Goal: Find contact information: Find contact information

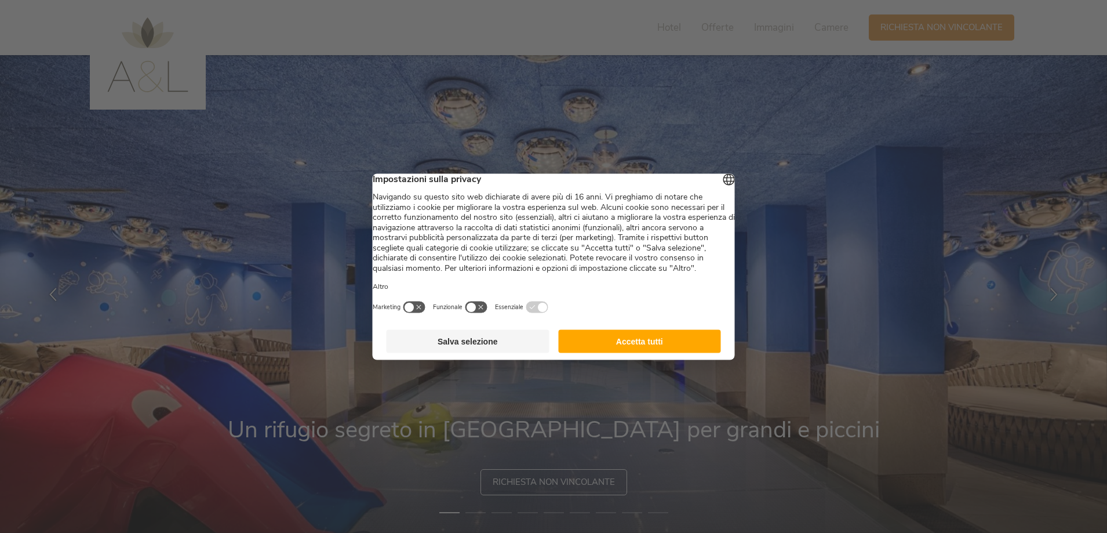
click at [661, 349] on button "Accetta tutti" at bounding box center [639, 340] width 163 height 23
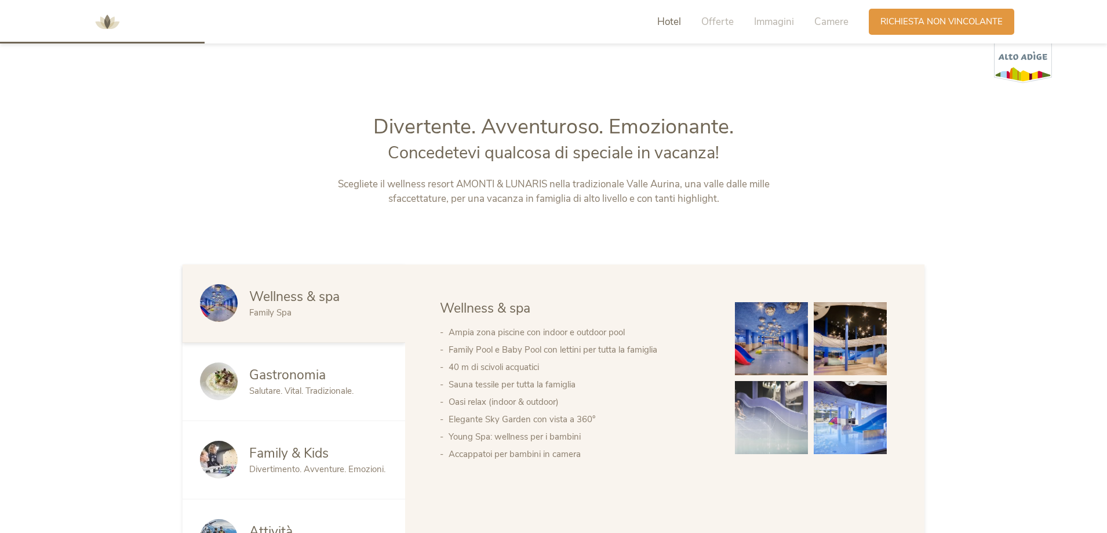
scroll to position [638, 0]
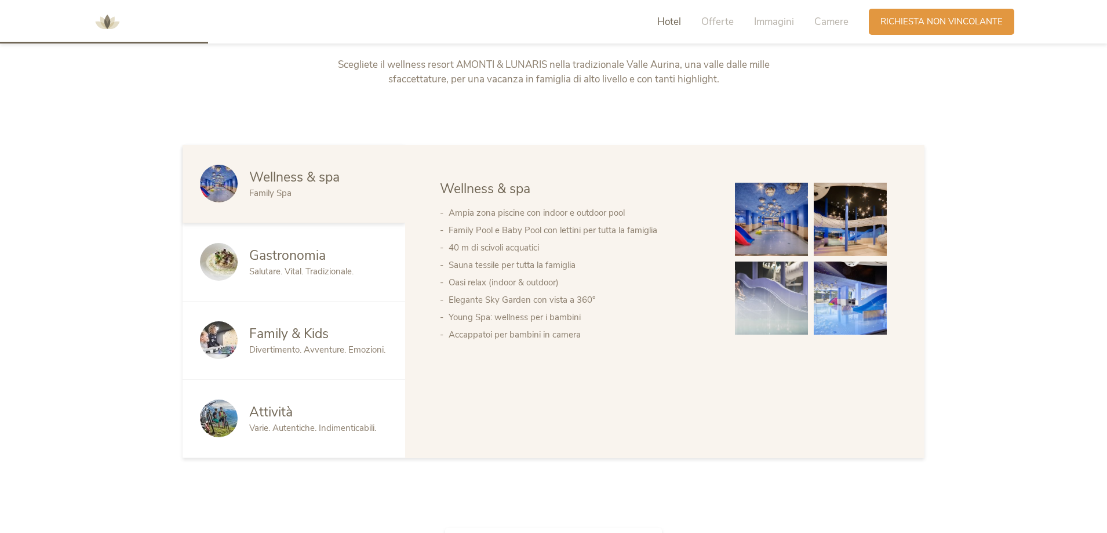
click at [344, 326] on div "Family & Kids" at bounding box center [318, 334] width 139 height 19
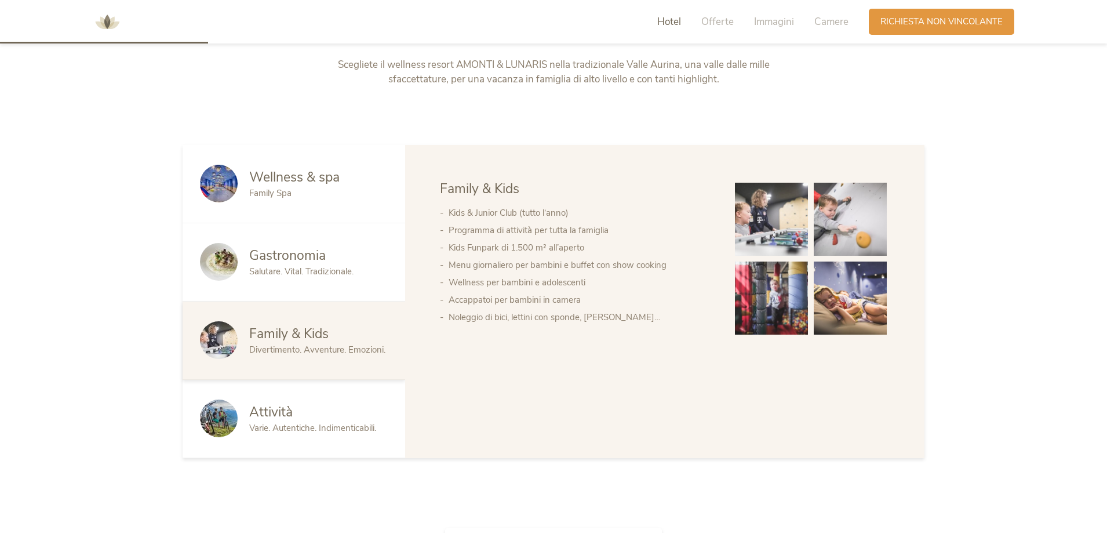
click at [332, 408] on div "Attività" at bounding box center [318, 412] width 139 height 19
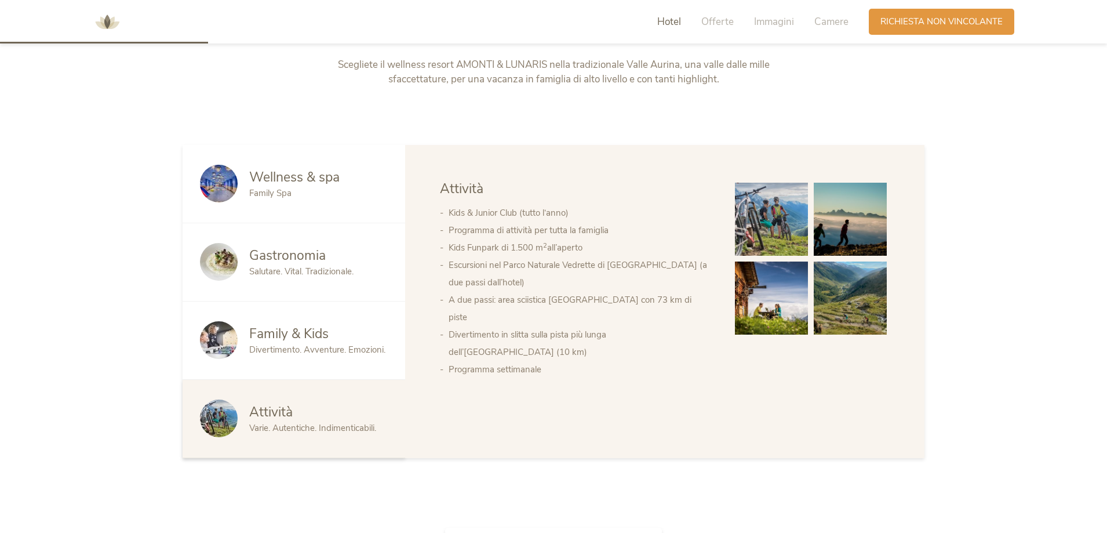
click at [287, 282] on div "Gastronomia Salutare. Vital. Tradizionale." at bounding box center [294, 262] width 223 height 78
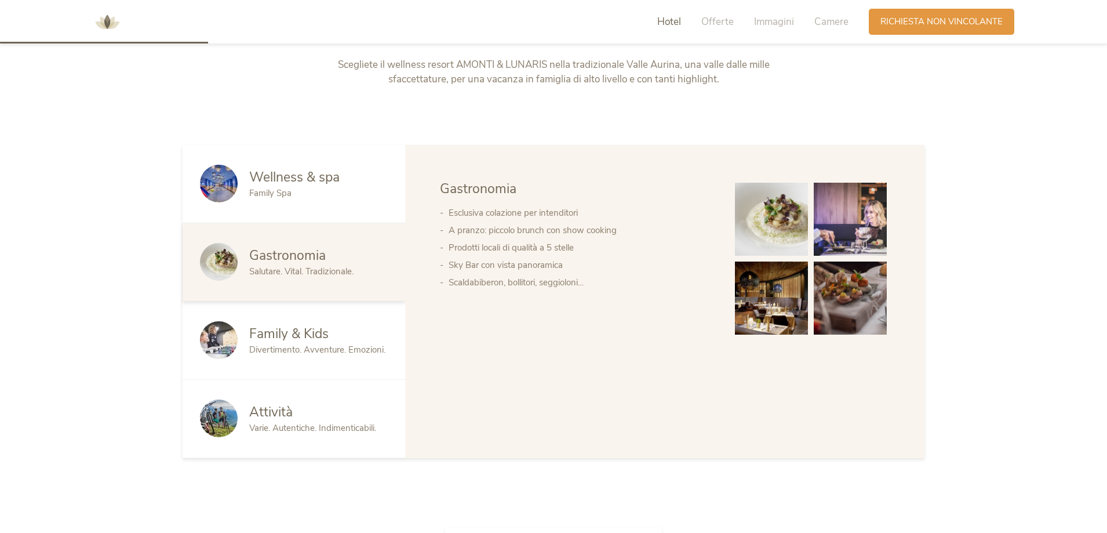
click at [287, 213] on div "Wellness & spa Family Spa" at bounding box center [294, 184] width 223 height 78
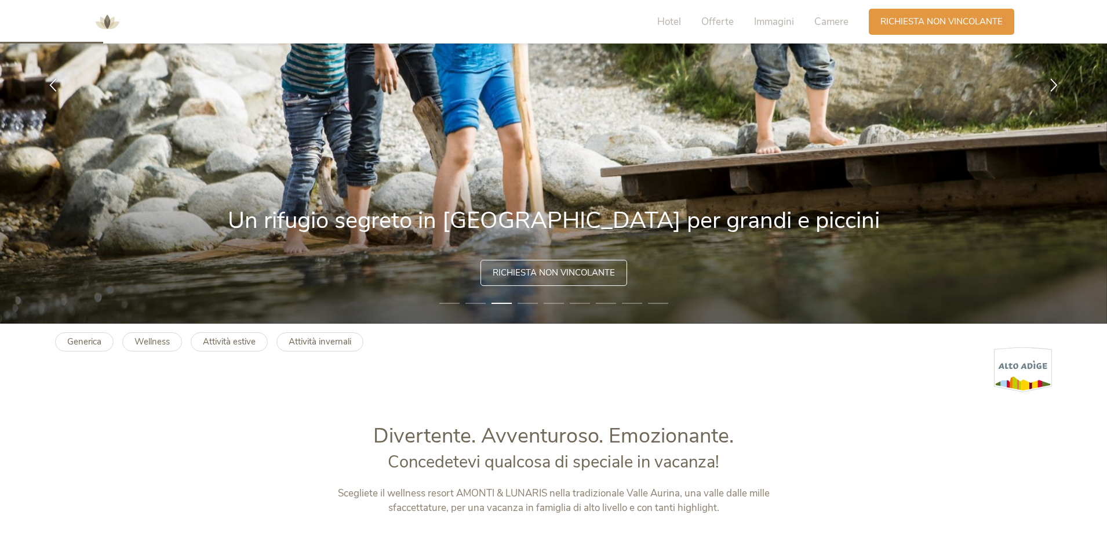
scroll to position [174, 0]
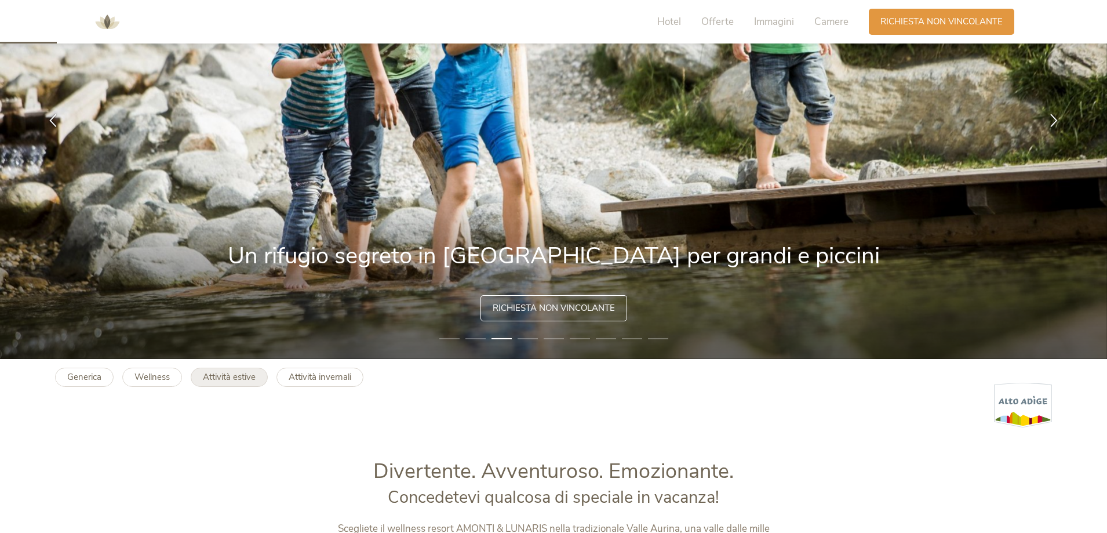
click at [226, 377] on b "Attività estive" at bounding box center [229, 377] width 53 height 12
click at [332, 373] on b "Attività invernali" at bounding box center [320, 377] width 63 height 12
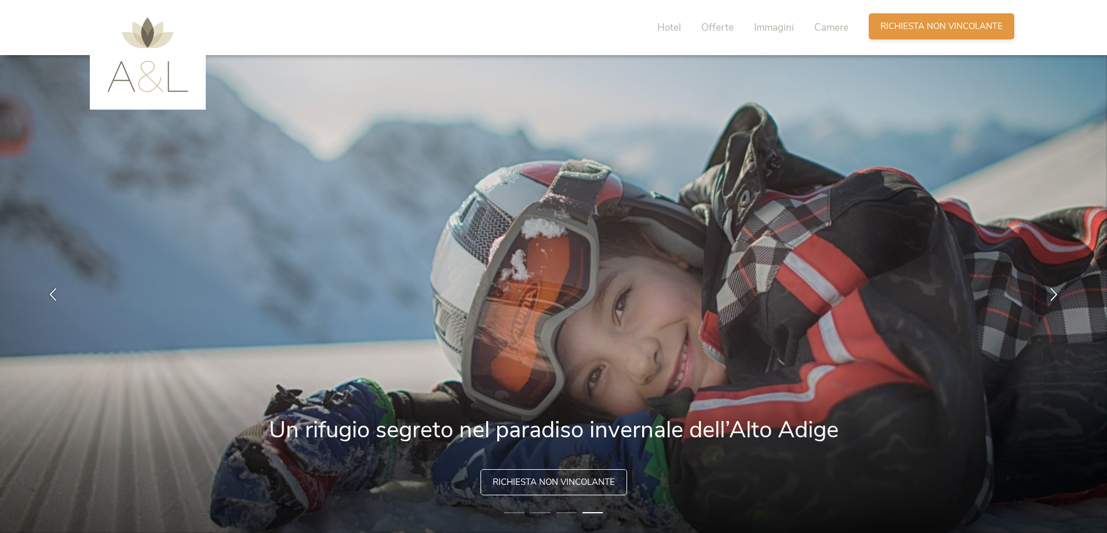
click at [911, 33] on div "Richiesta [PERSON_NAME] non vincolante" at bounding box center [941, 26] width 145 height 26
click at [783, 27] on span "Immagini" at bounding box center [774, 27] width 40 height 13
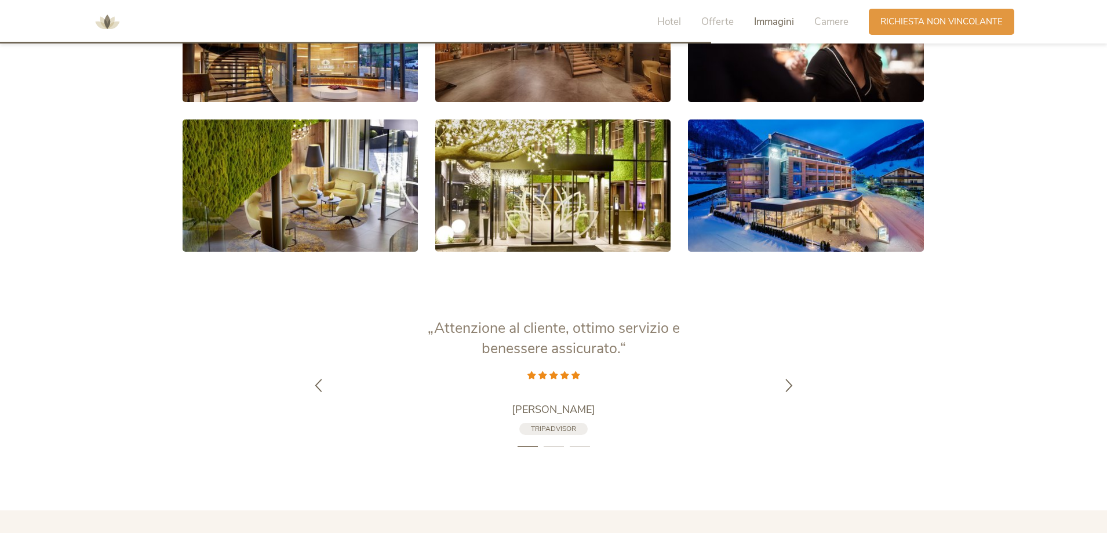
scroll to position [2048, 0]
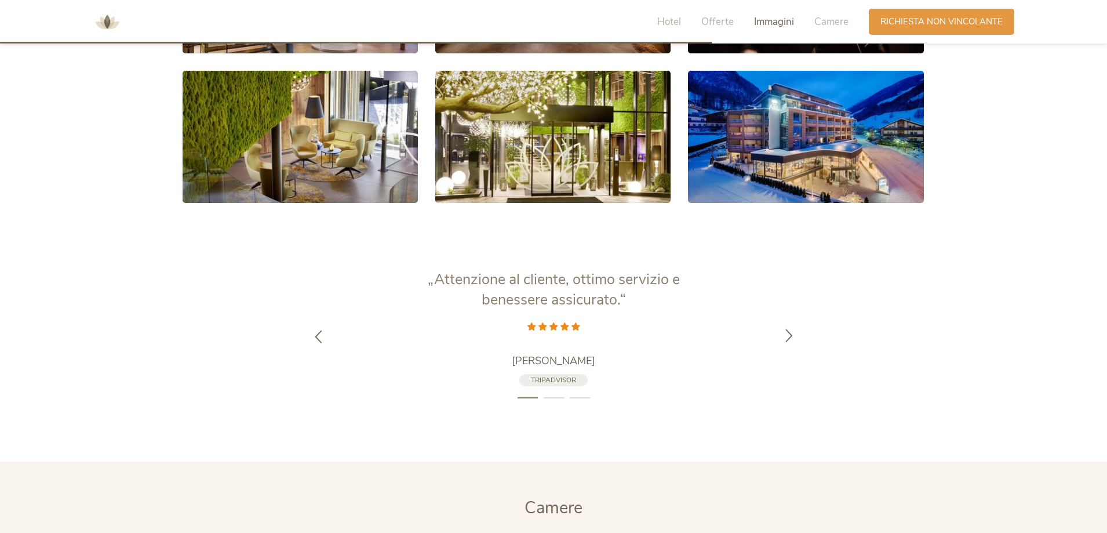
click at [790, 330] on icon at bounding box center [788, 335] width 13 height 13
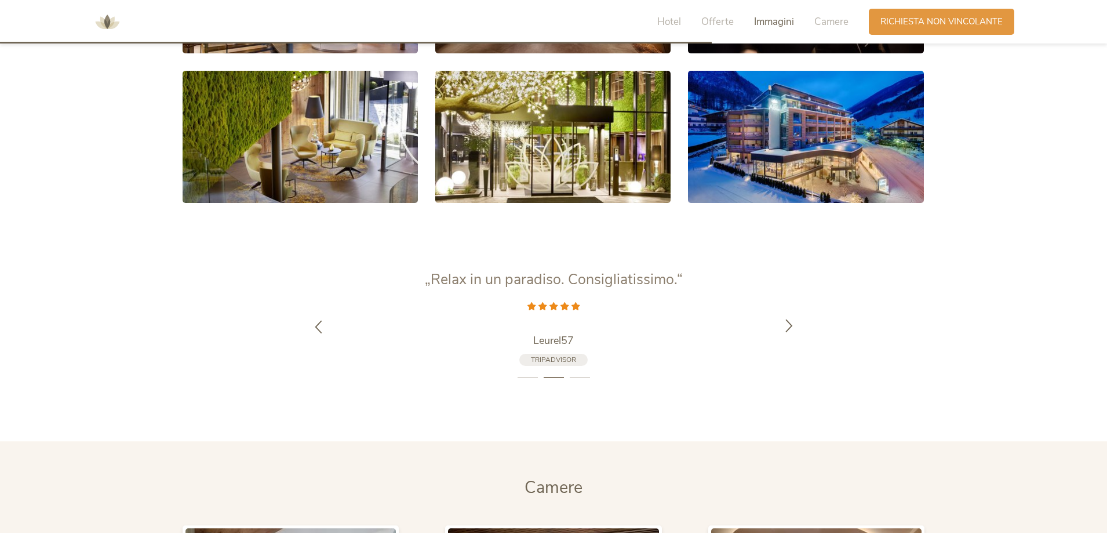
click at [788, 332] on div at bounding box center [789, 326] width 37 height 37
click at [788, 333] on div at bounding box center [789, 326] width 37 height 37
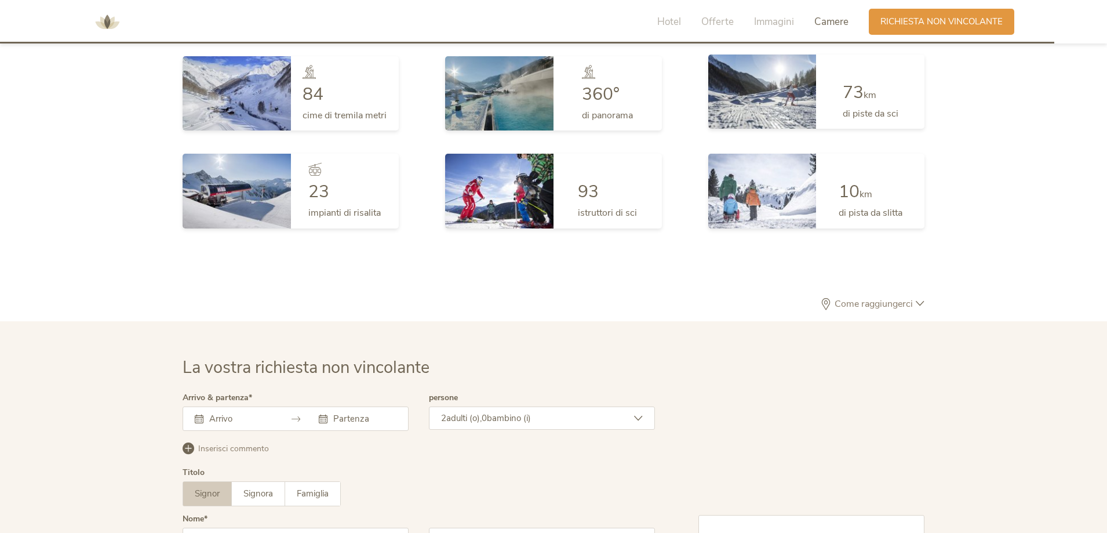
scroll to position [3033, 0]
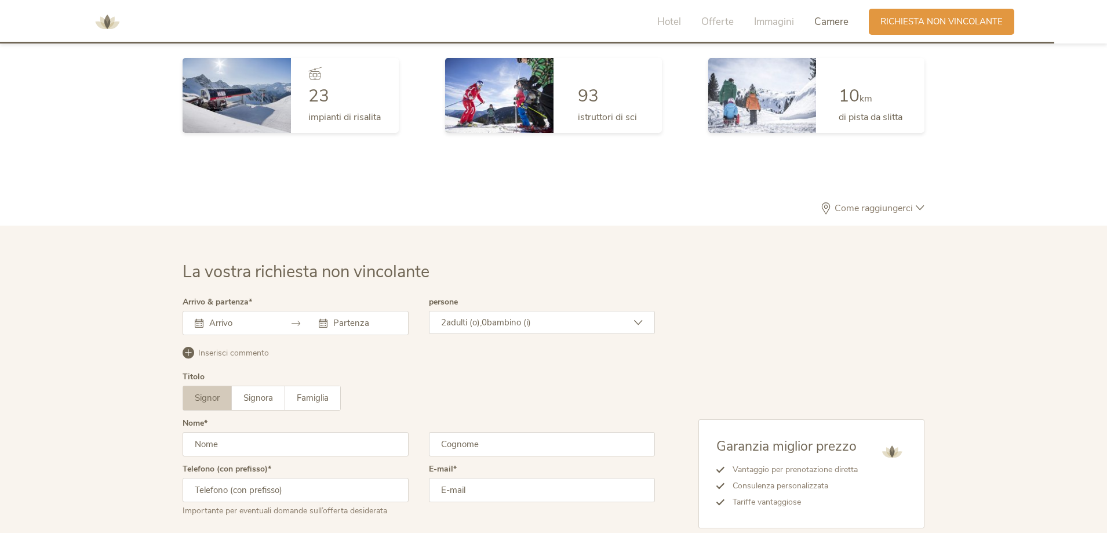
click at [877, 209] on span "Come raggiungerci" at bounding box center [874, 207] width 84 height 9
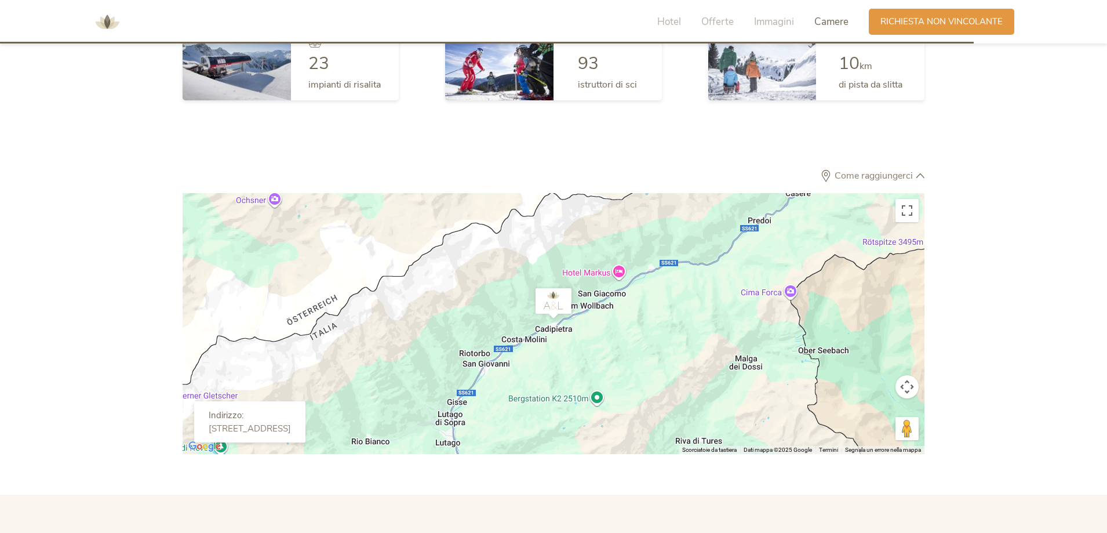
scroll to position [3091, 0]
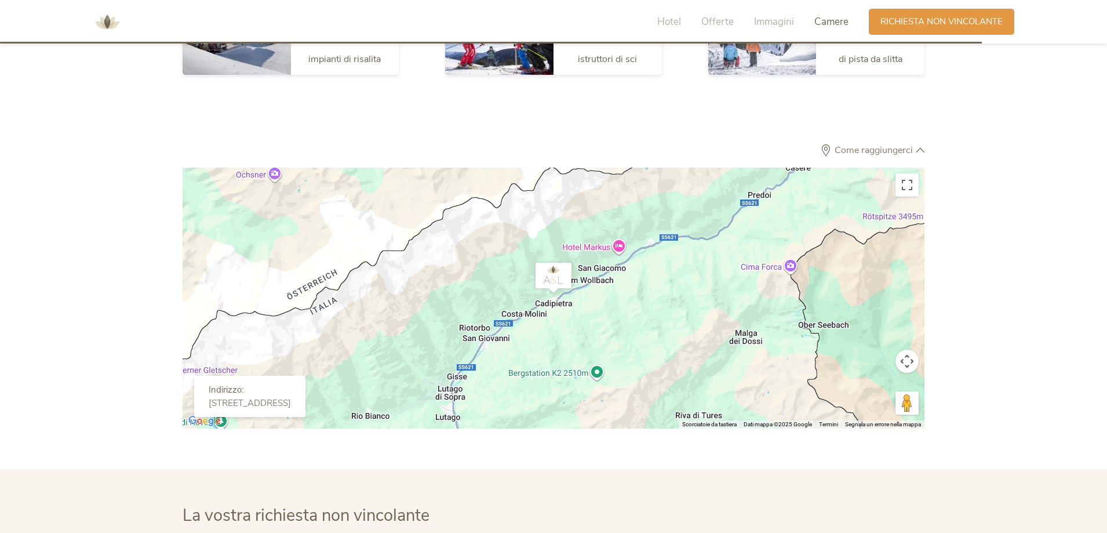
drag, startPoint x: 367, startPoint y: 402, endPoint x: 205, endPoint y: 405, distance: 161.7
click at [205, 405] on div "Indirizzo: [STREET_ADDRESS]" at bounding box center [249, 396] width 111 height 41
click at [305, 377] on div "Indirizzo: [STREET_ADDRESS]" at bounding box center [249, 396] width 111 height 41
click at [909, 361] on button "Controlli di visualizzazione della mappa" at bounding box center [906, 360] width 23 height 23
drag, startPoint x: 210, startPoint y: 403, endPoint x: 370, endPoint y: 401, distance: 160.0
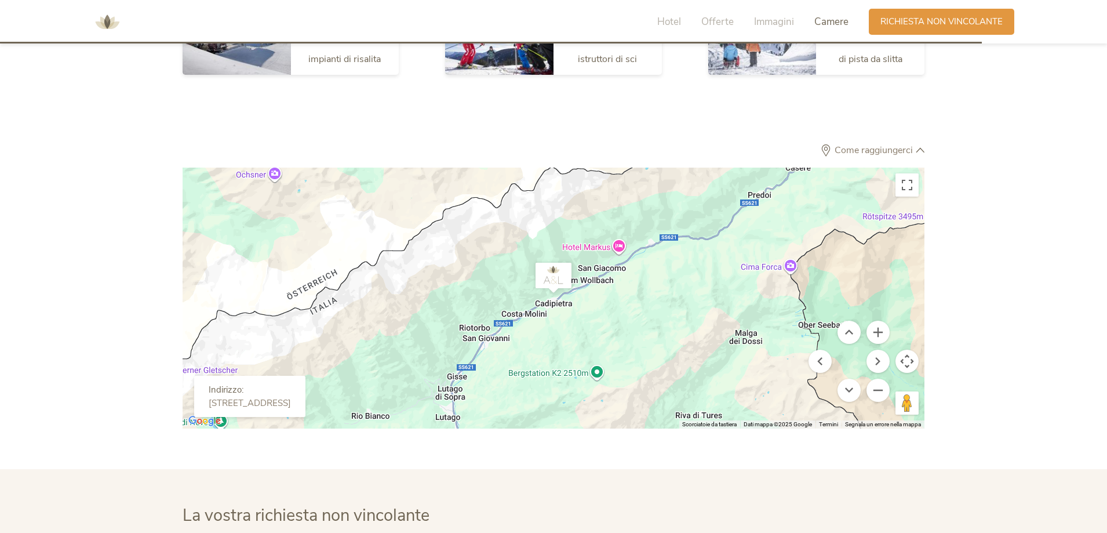
click at [305, 401] on div "Indirizzo: [STREET_ADDRESS]" at bounding box center [249, 396] width 111 height 41
copy div "[STREET_ADDRESS]"
